Goal: Task Accomplishment & Management: Manage account settings

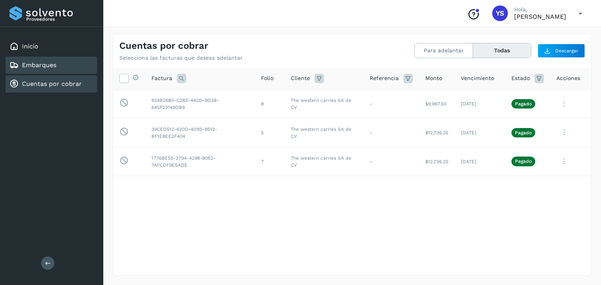
click at [66, 67] on div "Embarques" at bounding box center [50, 65] width 91 height 17
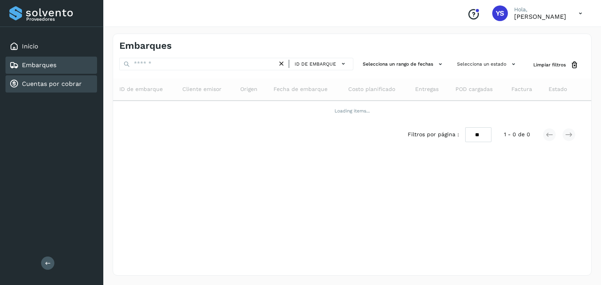
click at [53, 82] on link "Cuentas por cobrar" at bounding box center [52, 83] width 60 height 7
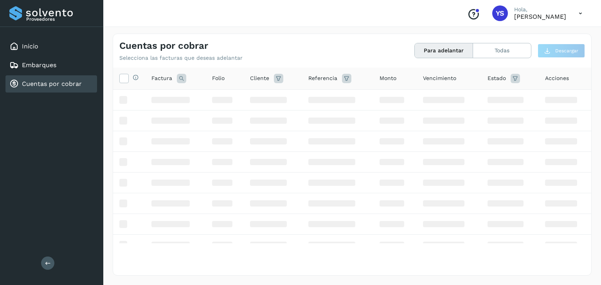
click at [353, 45] on div "Cuentas por cobrar Selecciona las facturas que deseas adelantar Para adelantar …" at bounding box center [352, 47] width 478 height 27
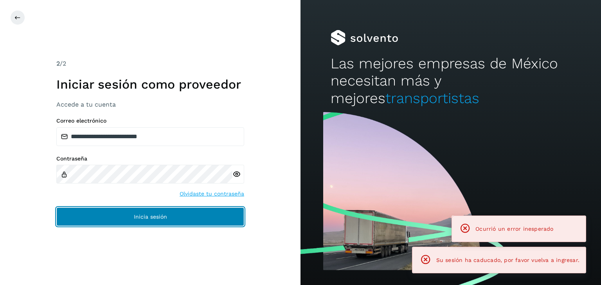
click at [185, 208] on button "Inicia sesión" at bounding box center [150, 217] width 188 height 19
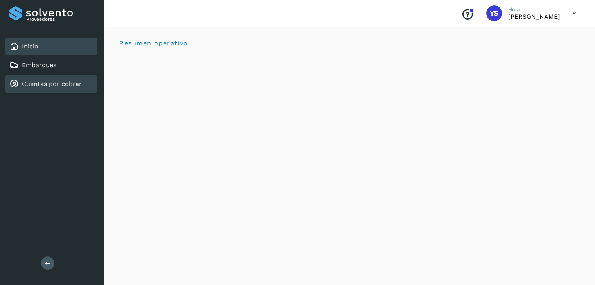
click at [59, 81] on link "Cuentas por cobrar" at bounding box center [52, 83] width 60 height 7
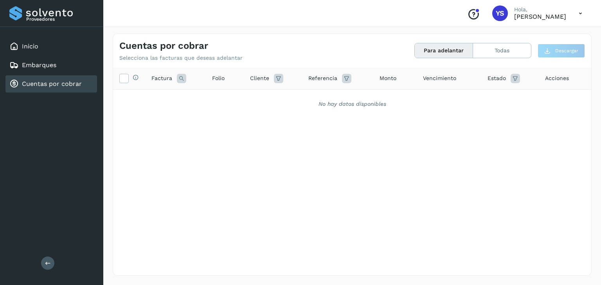
click at [428, 49] on button "Para adelantar" at bounding box center [443, 50] width 58 height 14
click at [509, 54] on button "Todas" at bounding box center [502, 50] width 58 height 14
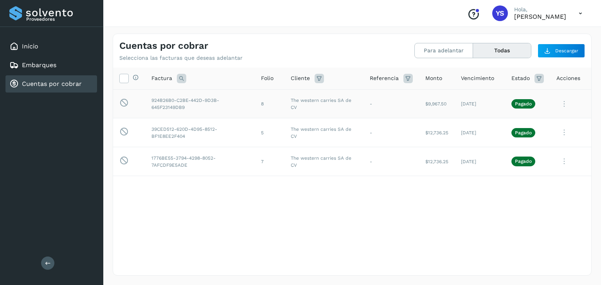
click at [525, 104] on p "Pagado" at bounding box center [523, 103] width 17 height 5
click at [427, 220] on div "Selecciona todas las facturas disponibles para adelanto Factura Folio Cliente R…" at bounding box center [352, 156] width 478 height 176
click at [565, 100] on icon at bounding box center [564, 104] width 16 height 16
click at [552, 118] on button "Ver Detalle" at bounding box center [537, 122] width 93 height 15
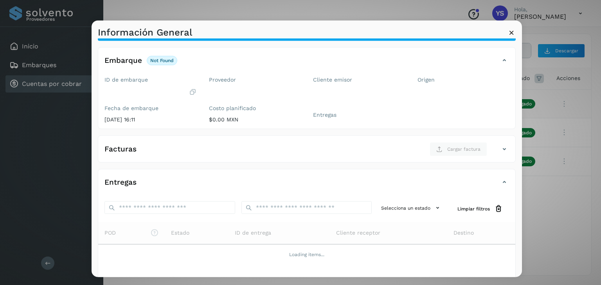
scroll to position [39, 0]
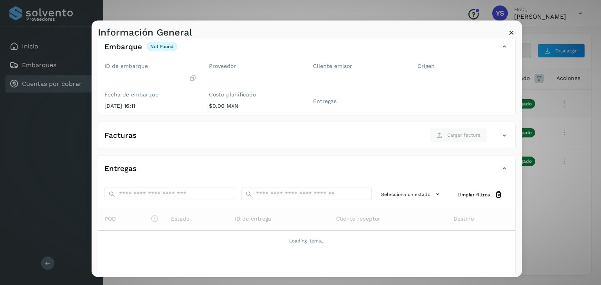
click at [511, 32] on icon at bounding box center [511, 33] width 8 height 8
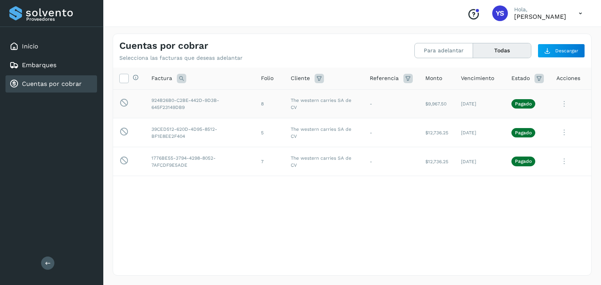
click at [566, 105] on icon at bounding box center [564, 104] width 16 height 16
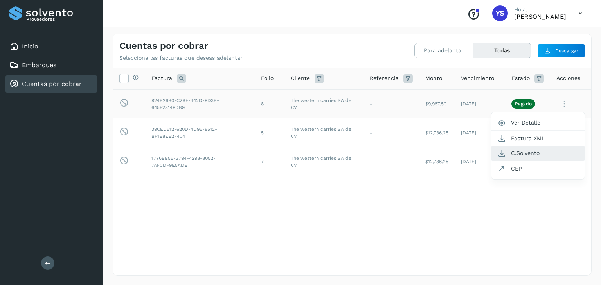
click at [535, 152] on button "C.Solvento" at bounding box center [537, 153] width 93 height 15
click at [565, 133] on icon at bounding box center [564, 133] width 16 height 16
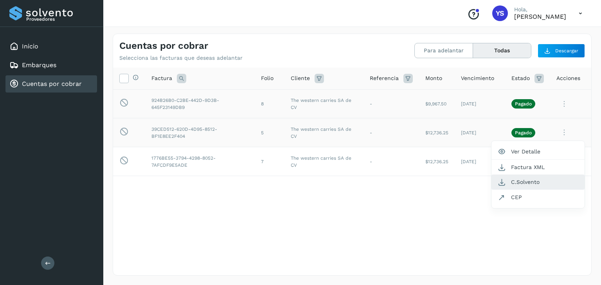
click at [543, 180] on button "C.Solvento" at bounding box center [537, 182] width 93 height 15
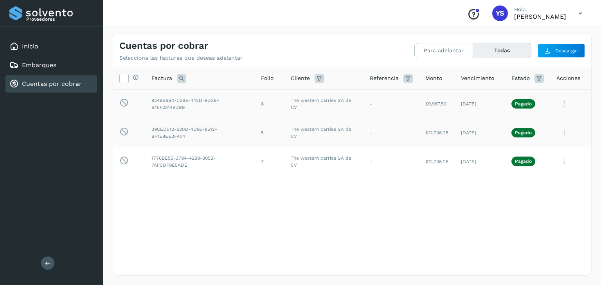
click at [489, 249] on div "Selecciona todas las facturas disponibles para adelanto Factura Folio Cliente R…" at bounding box center [352, 171] width 478 height 207
click at [566, 162] on icon at bounding box center [564, 162] width 16 height 16
click at [530, 212] on button "C.Solvento" at bounding box center [537, 211] width 93 height 15
drag, startPoint x: 405, startPoint y: 211, endPoint x: 435, endPoint y: 185, distance: 39.4
click at [405, 211] on div "Selecciona todas las facturas disponibles para adelanto Factura Folio Cliente R…" at bounding box center [352, 156] width 478 height 176
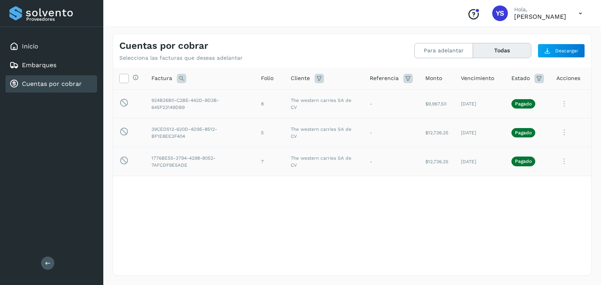
click at [566, 105] on icon at bounding box center [564, 104] width 16 height 16
click at [543, 140] on button "Factura XML" at bounding box center [537, 138] width 93 height 15
click at [296, 239] on div "Selecciona todas las facturas disponibles para adelanto Factura Folio Cliente R…" at bounding box center [352, 156] width 478 height 176
click at [311, 201] on div "Selecciona todas las facturas disponibles para adelanto Factura Folio Cliente R…" at bounding box center [352, 156] width 478 height 176
click at [280, 25] on div "Conoce nuestros beneficios YS [PERSON_NAME], [PERSON_NAME]" at bounding box center [351, 13] width 497 height 27
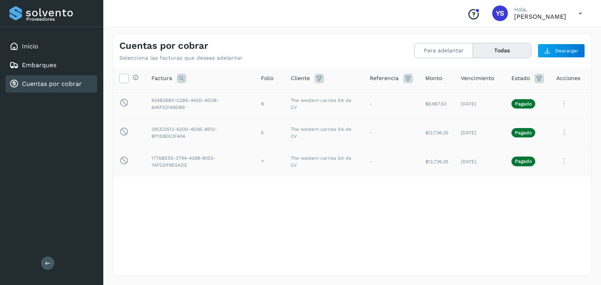
click at [245, 248] on div "Selecciona todas las facturas disponibles para adelanto Factura Folio Cliente R…" at bounding box center [352, 171] width 478 height 207
click at [339, 265] on div "Selecciona todas las facturas disponibles para adelanto Factura Folio Cliente R…" at bounding box center [352, 171] width 478 height 207
click at [372, 268] on div "Selecciona todas las facturas disponibles para adelanto Factura Folio Cliente R…" at bounding box center [352, 171] width 478 height 207
